Goal: Information Seeking & Learning: Check status

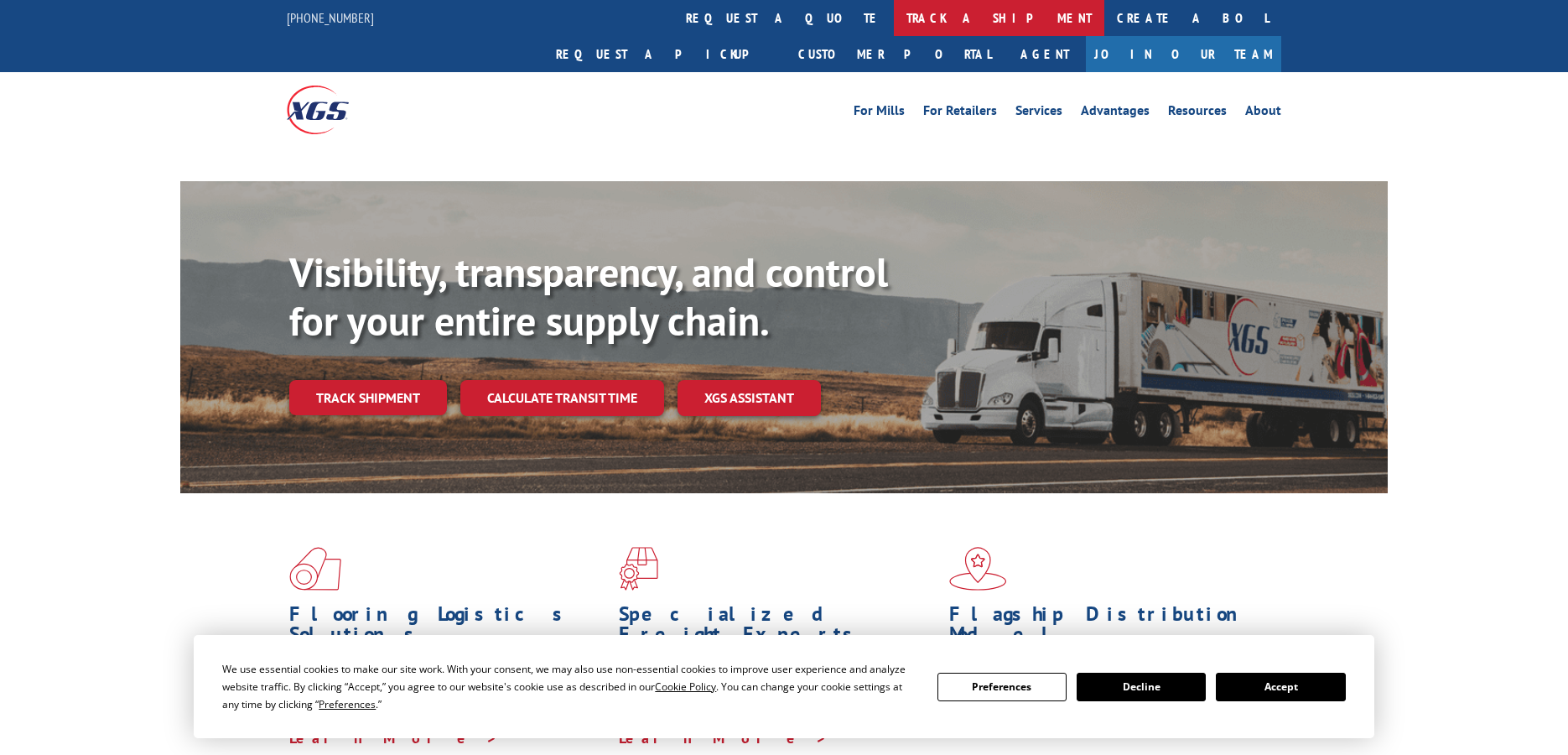
click at [894, 9] on link "track a shipment" at bounding box center [999, 18] width 211 height 36
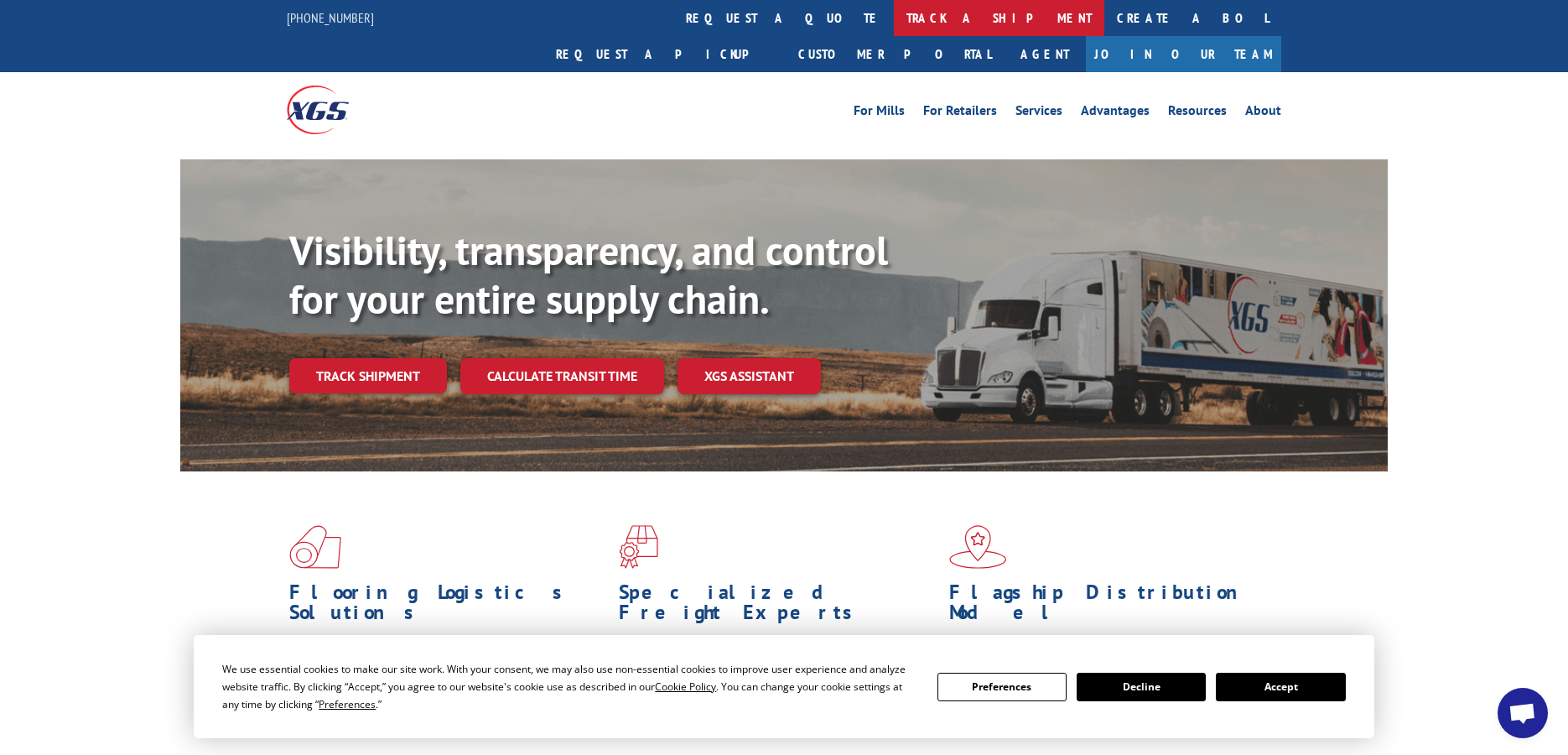
click at [894, 24] on link "track a shipment" at bounding box center [999, 18] width 211 height 36
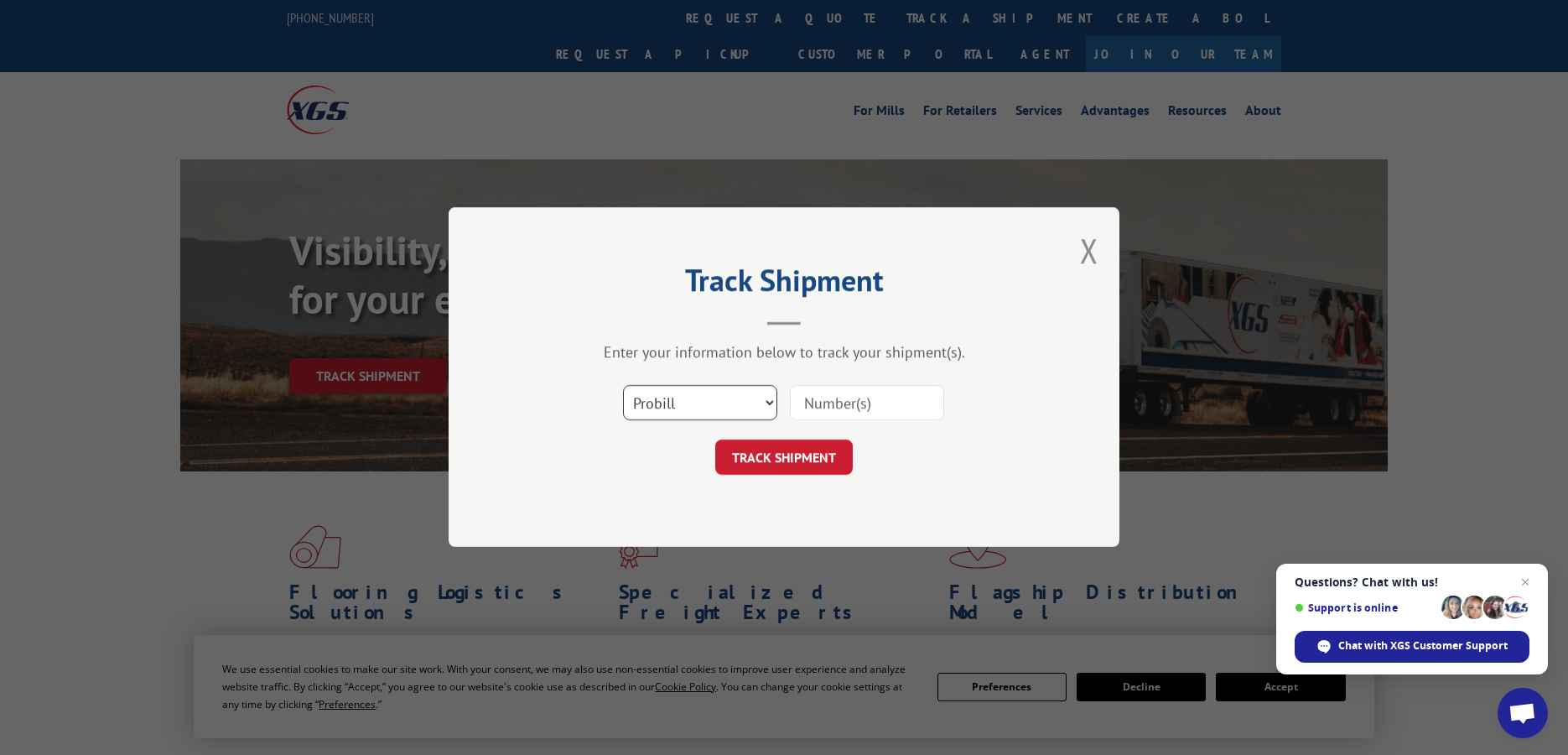
click at [687, 400] on select "Select category... Probill BOL PO" at bounding box center [700, 403] width 154 height 35
select select "bol"
click at [622, 386] on select "Select category... Probill BOL PO" at bounding box center [700, 403] width 154 height 35
click at [866, 406] on input at bounding box center [867, 403] width 154 height 35
paste input "7074379"
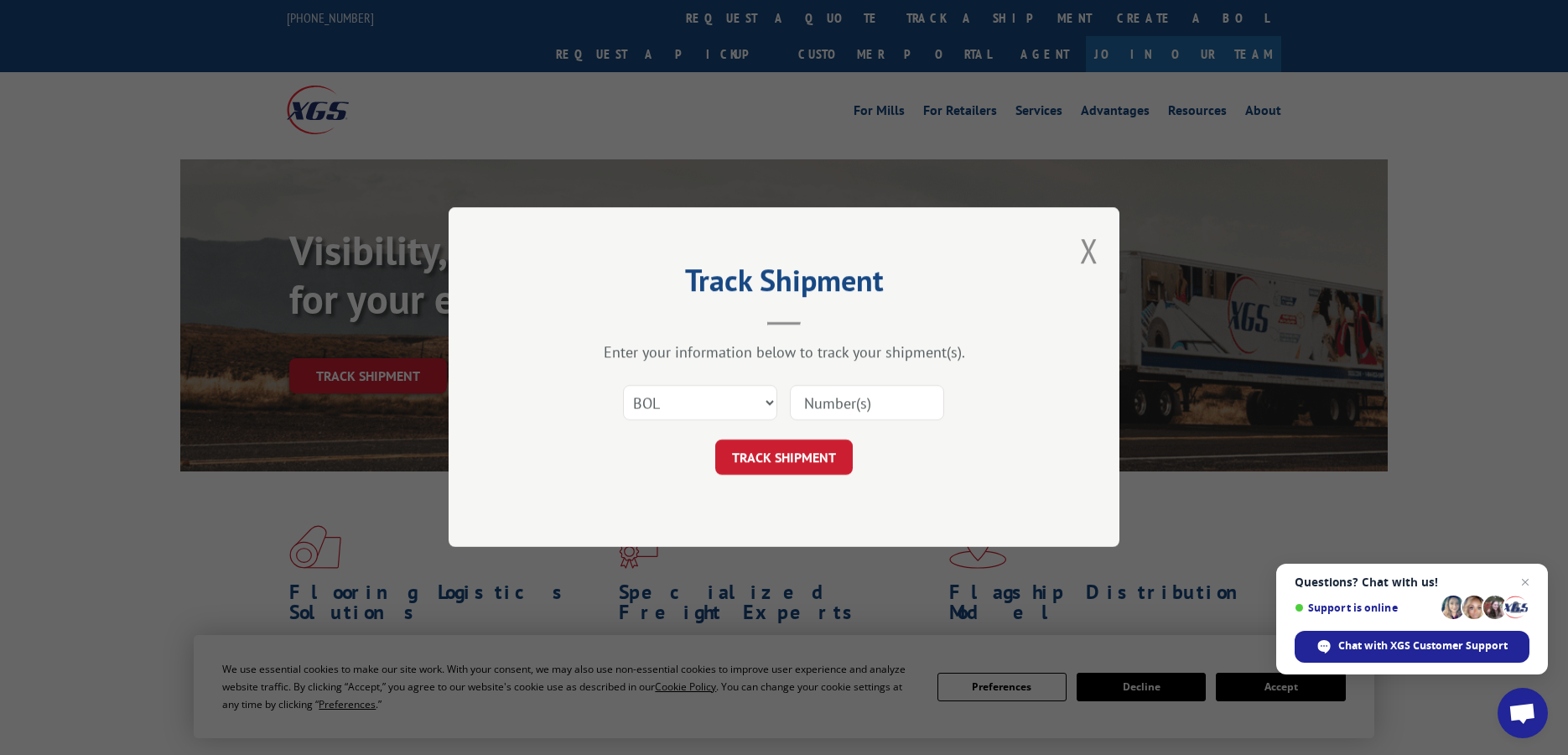
type input "7074379"
click button "TRACK SHIPMENT" at bounding box center [784, 457] width 138 height 35
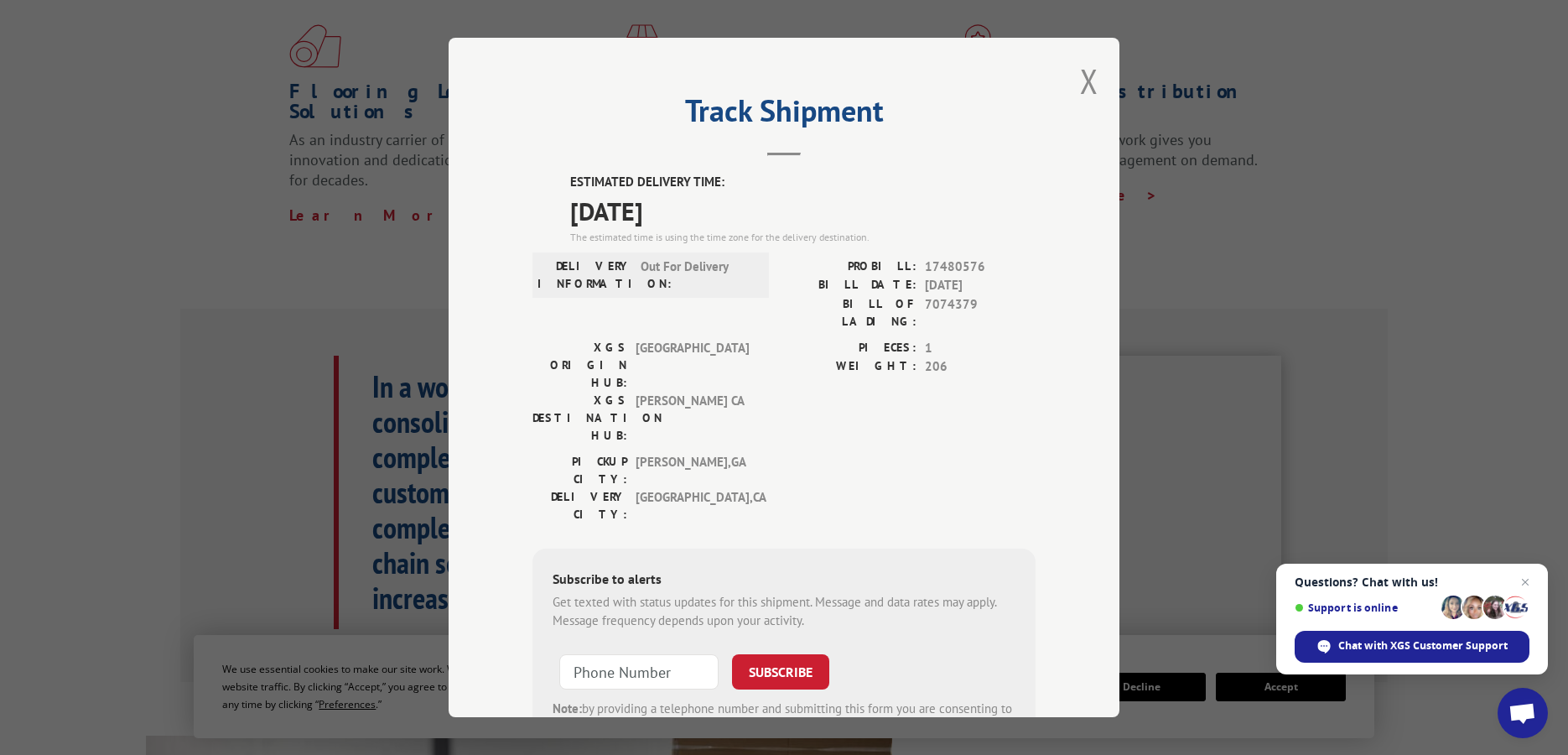
scroll to position [503, 0]
click at [1085, 89] on button "Close modal" at bounding box center [1089, 81] width 18 height 44
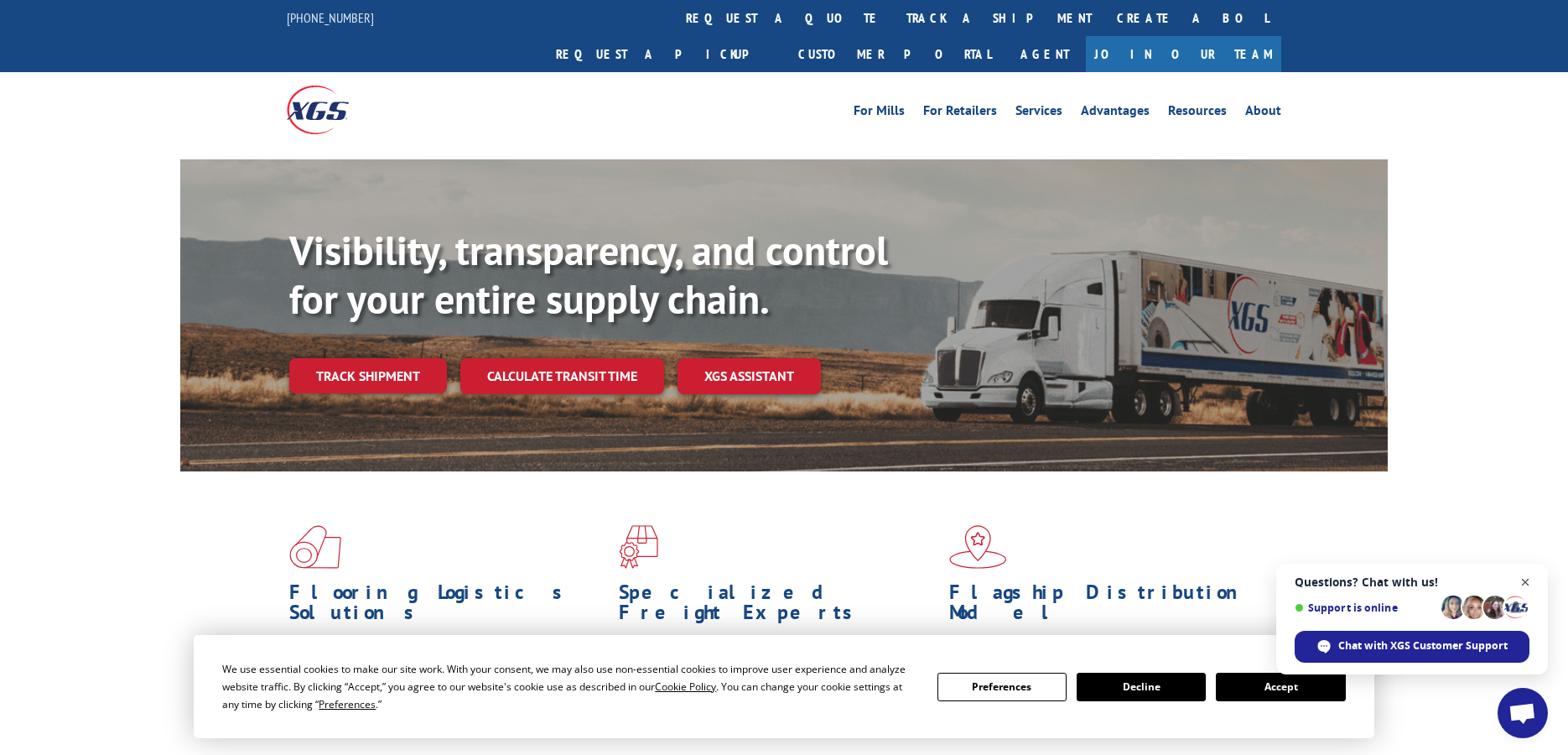
click at [1528, 574] on span "Close chat" at bounding box center [1525, 582] width 21 height 21
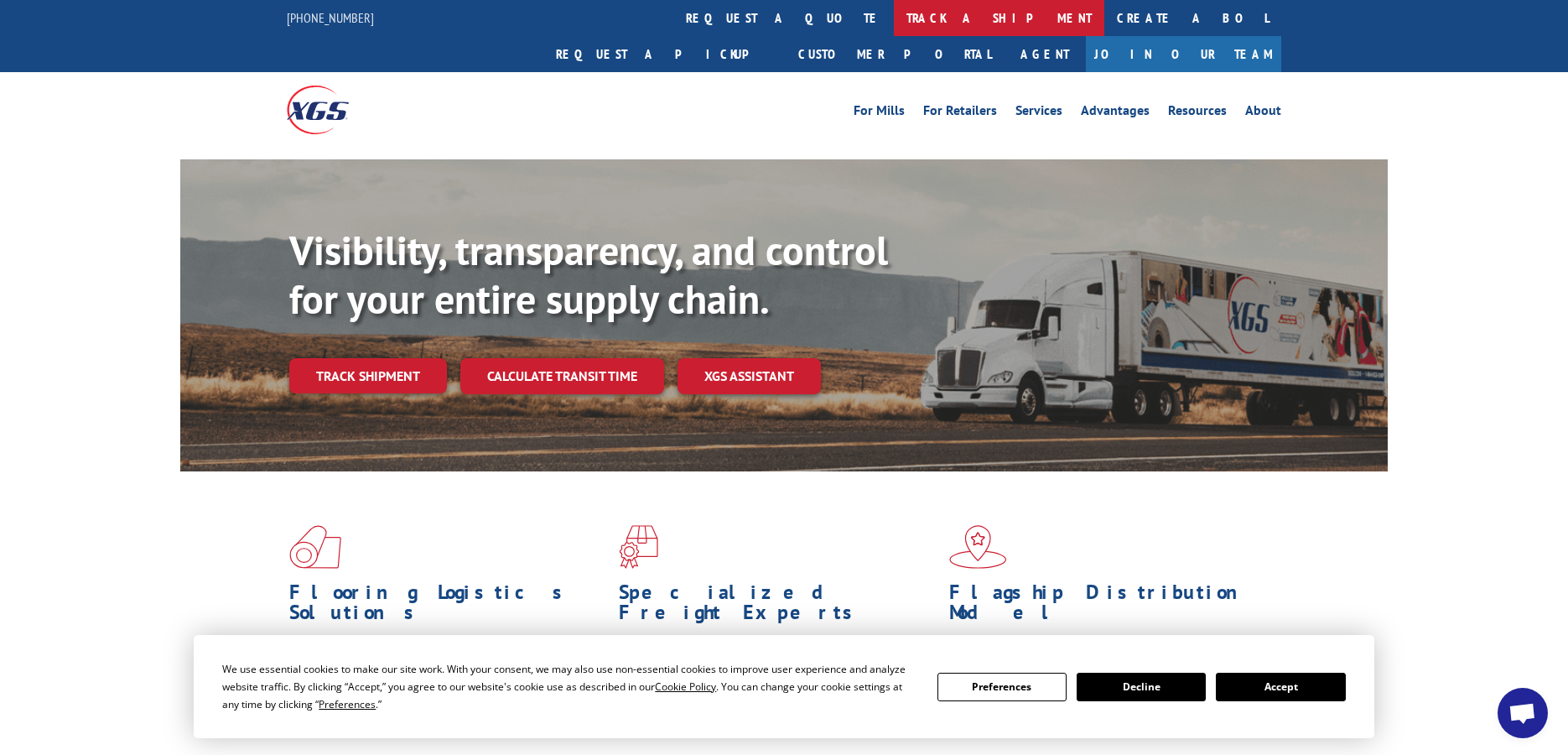
click at [894, 16] on link "track a shipment" at bounding box center [999, 18] width 211 height 36
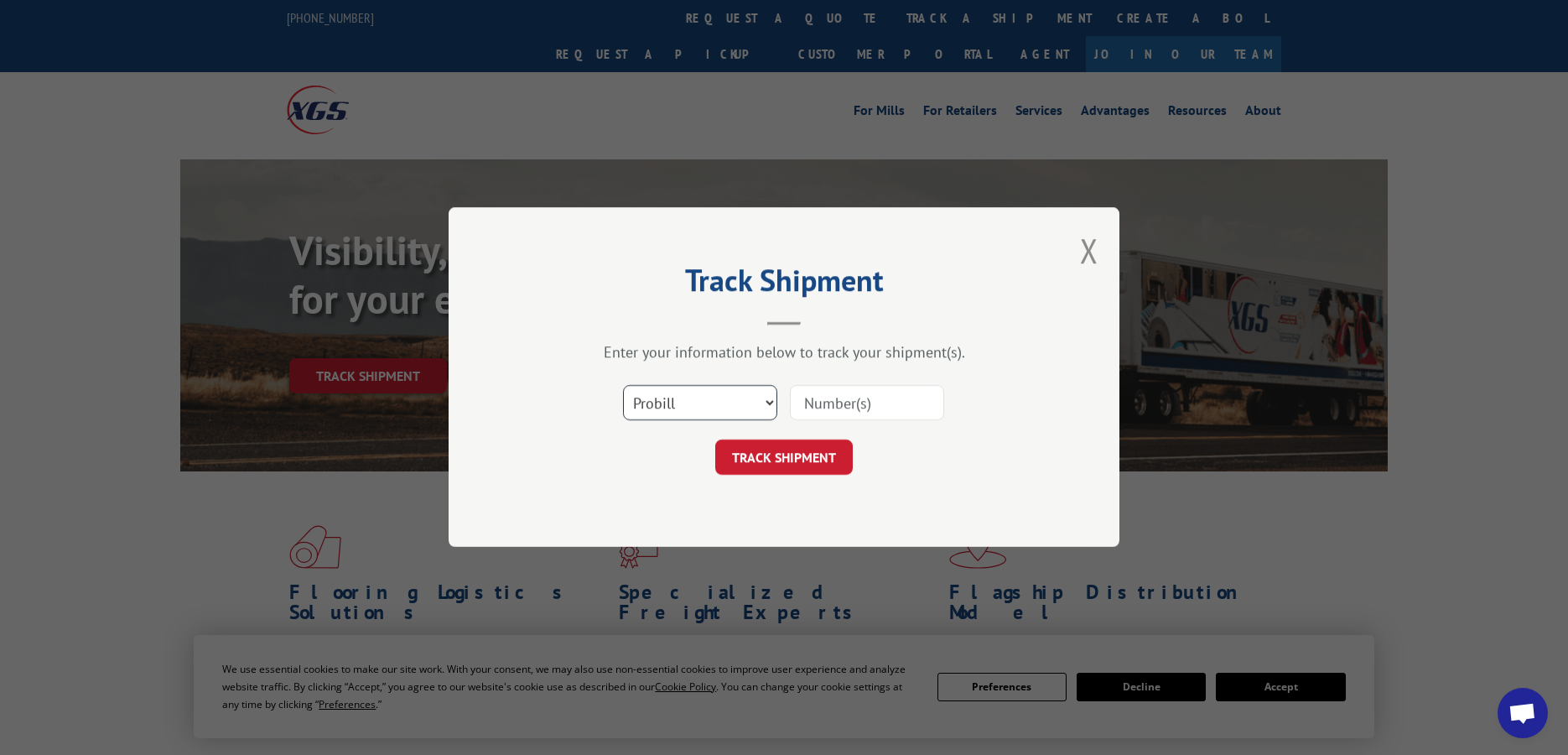
click at [680, 395] on select "Select category... Probill BOL PO" at bounding box center [700, 403] width 154 height 35
select select "bol"
click at [622, 386] on select "Select category... Probill BOL PO" at bounding box center [700, 403] width 154 height 35
click at [858, 406] on input at bounding box center [867, 403] width 154 height 35
paste input "7074379"
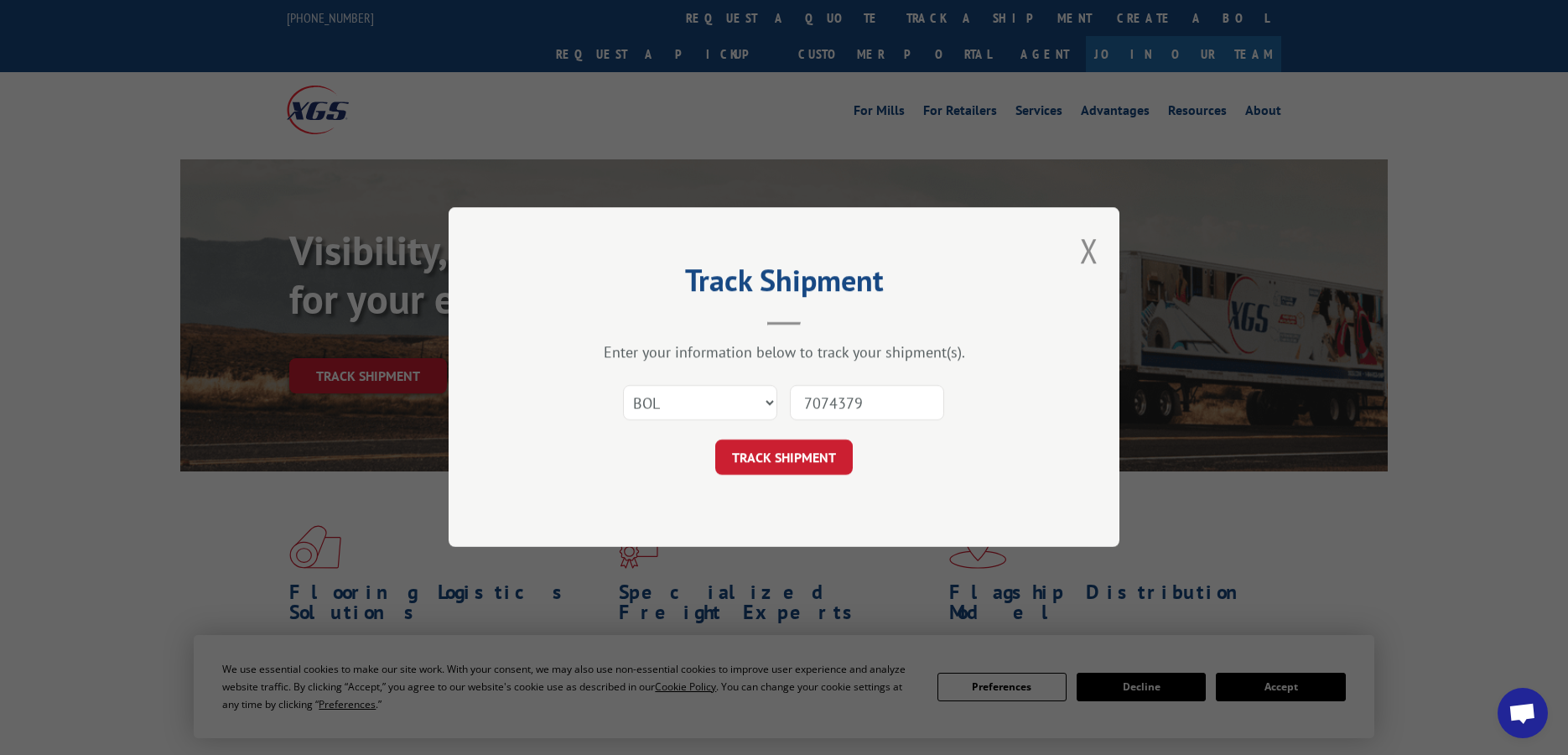
type input "7074379"
click at [715, 440] on button "TRACK SHIPMENT" at bounding box center [784, 457] width 138 height 35
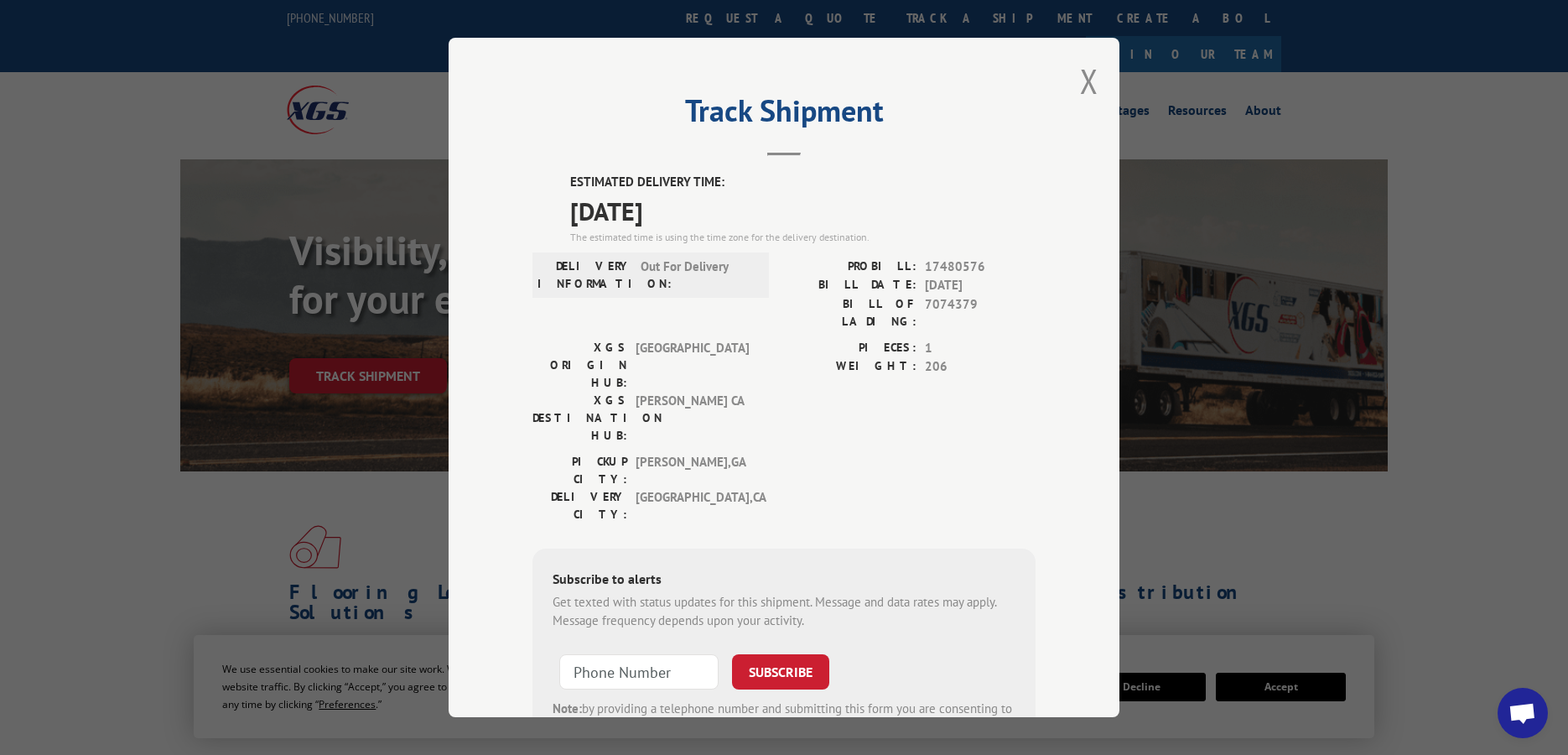
click at [687, 218] on span "[DATE]" at bounding box center [802, 211] width 466 height 38
click at [1083, 83] on button "Close modal" at bounding box center [1089, 81] width 18 height 44
